Goal: Navigation & Orientation: Find specific page/section

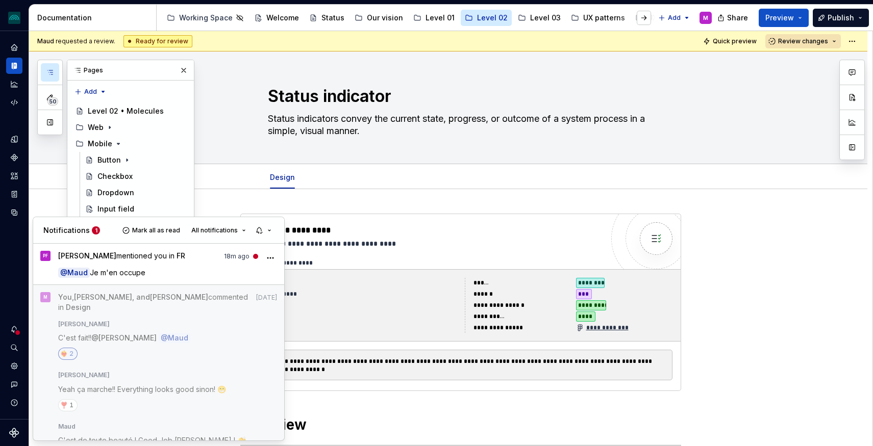
scroll to position [64, 0]
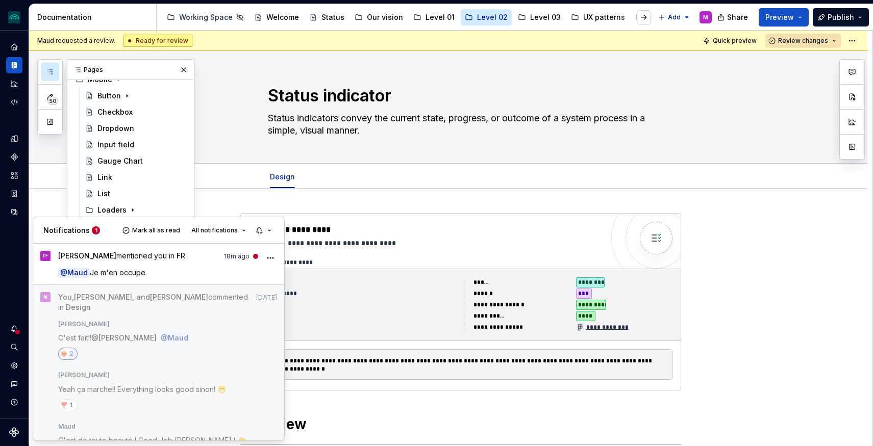
click at [14, 140] on html "iceberg M Design system data Documentation Accessibility guide for tree Page tr…" at bounding box center [436, 223] width 873 height 446
type textarea "*"
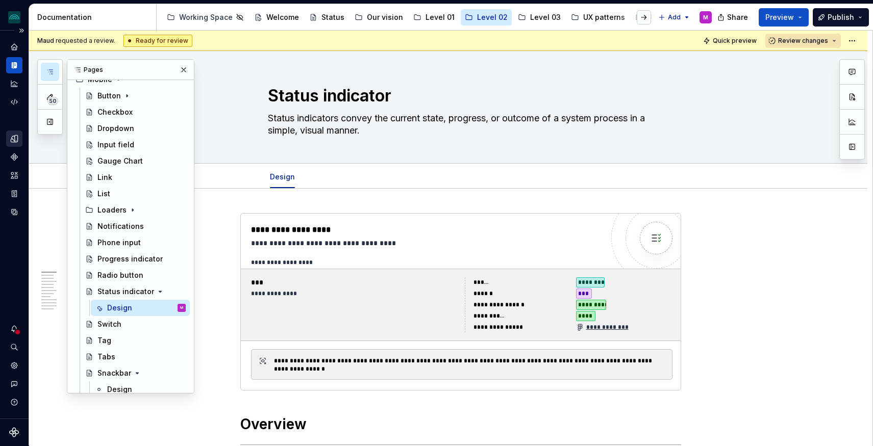
click at [14, 143] on div "Design tokens" at bounding box center [14, 139] width 16 height 16
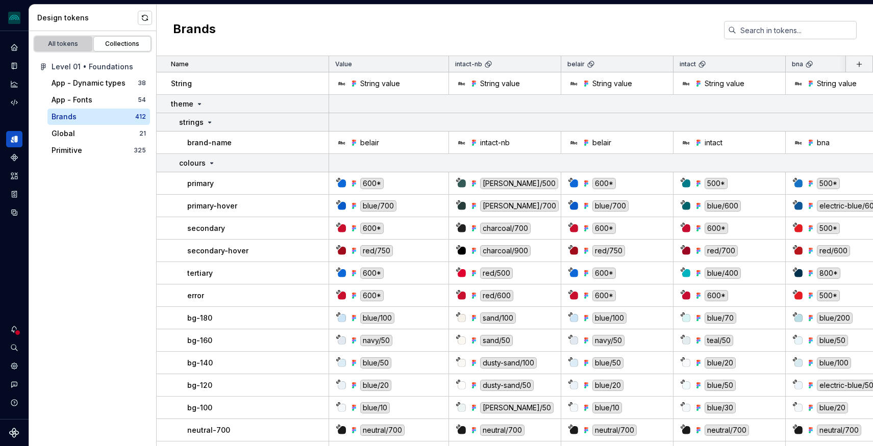
click at [65, 48] on link "All tokens" at bounding box center [63, 43] width 58 height 15
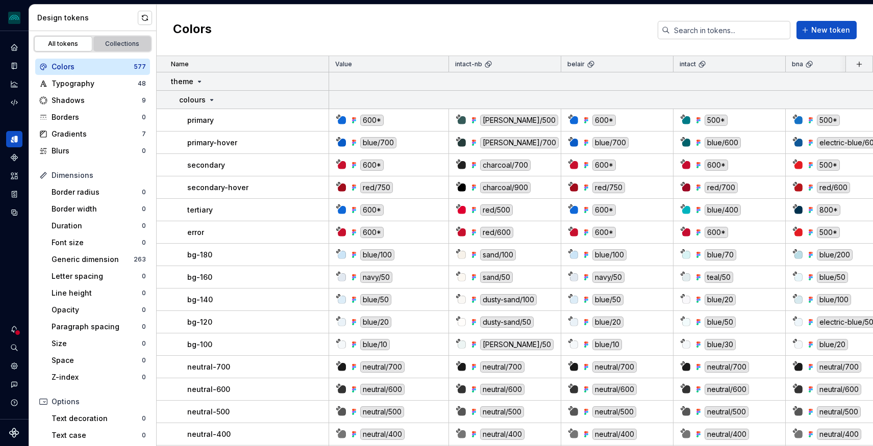
click at [136, 50] on link "Collections" at bounding box center [122, 43] width 58 height 15
